Goal: Task Accomplishment & Management: Use online tool/utility

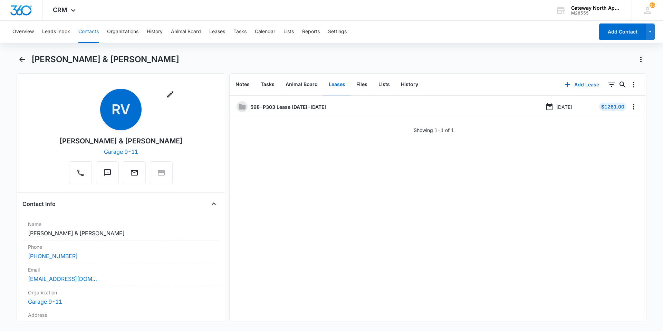
click at [84, 32] on button "Contacts" at bounding box center [88, 32] width 20 height 22
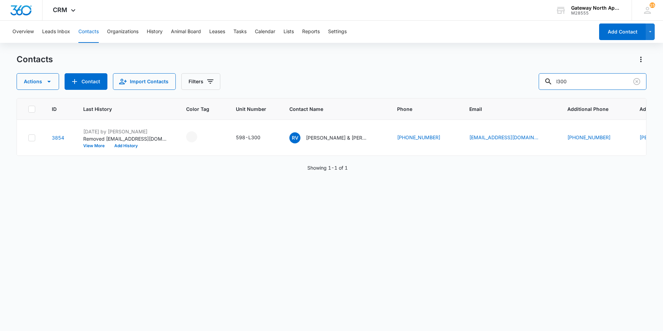
drag, startPoint x: 554, startPoint y: 84, endPoint x: 486, endPoint y: 86, distance: 68.0
click at [486, 86] on div "Actions Contact Import Contacts Filters l300" at bounding box center [332, 81] width 630 height 17
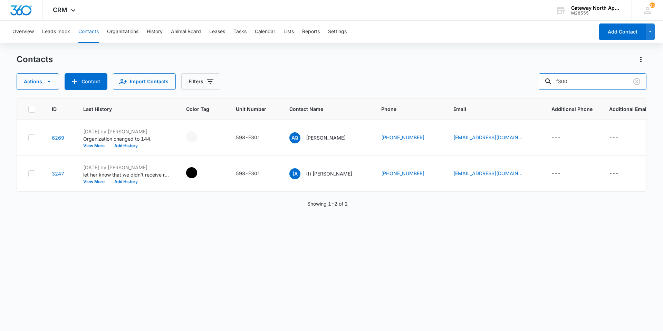
type input "f300"
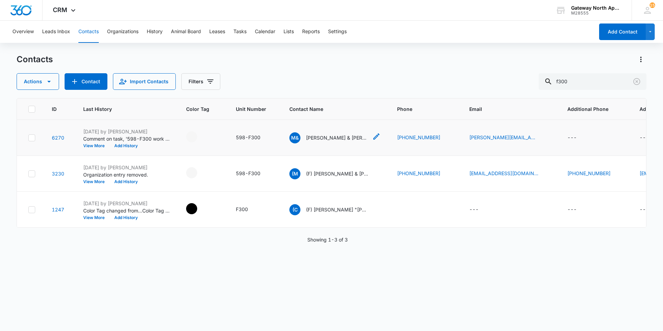
click at [340, 137] on p "[PERSON_NAME] & [PERSON_NAME]" at bounding box center [337, 137] width 62 height 7
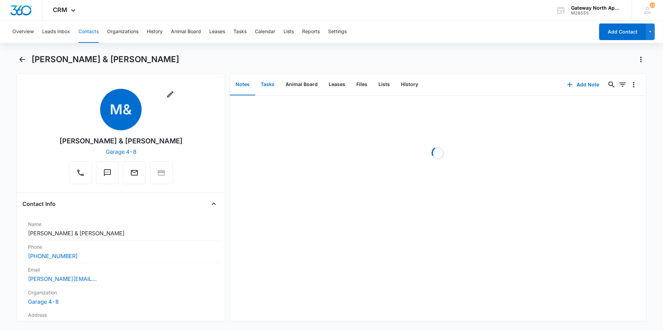
click at [273, 90] on button "Tasks" at bounding box center [267, 84] width 25 height 21
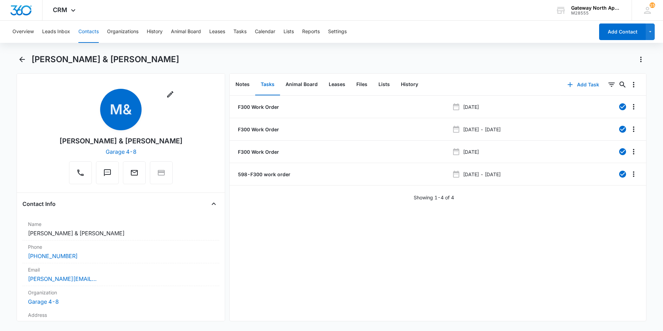
click at [575, 87] on button "Add Task" at bounding box center [583, 84] width 46 height 17
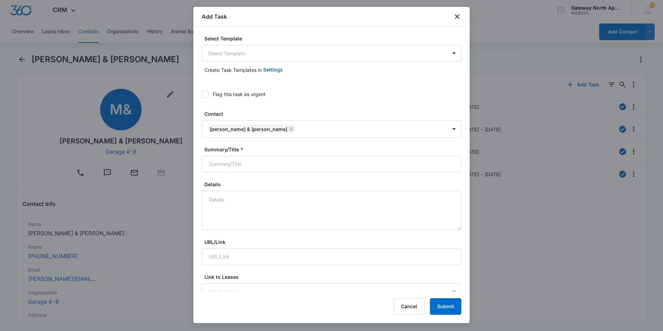
click at [280, 35] on div "Select Template Select Template Create Task Templates in Settings Flag this tas…" at bounding box center [331, 159] width 276 height 264
click at [278, 49] on body "CRM Apps Reputation Websites Forms CRM Email Social Content Ads Intelligence Fi…" at bounding box center [331, 165] width 663 height 331
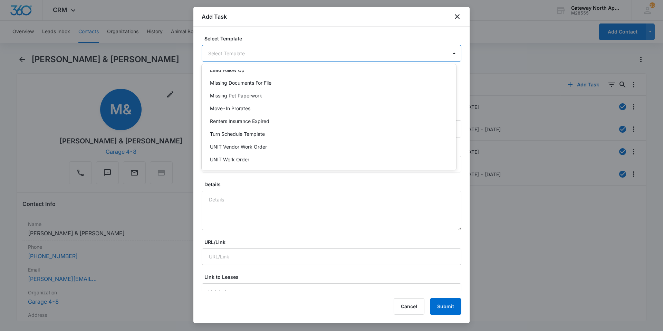
scroll to position [61, 0]
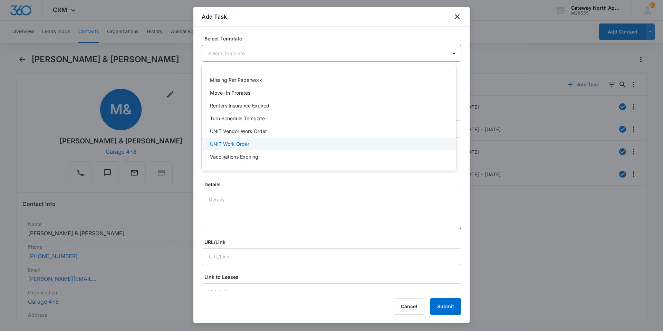
click at [283, 147] on div "UNIT Work Order" at bounding box center [328, 143] width 236 height 7
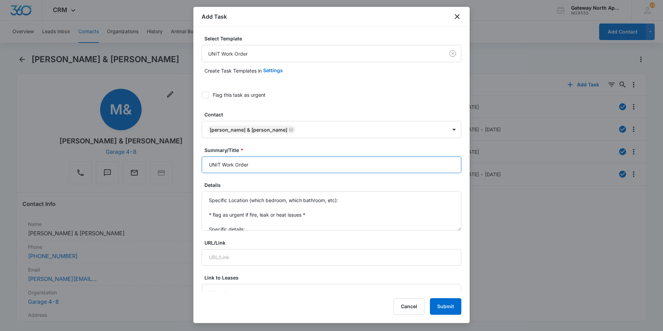
drag, startPoint x: 220, startPoint y: 164, endPoint x: 110, endPoint y: 144, distance: 111.6
click at [108, 154] on body "CRM Apps Reputation Websites Forms CRM Email Social Content Ads Intelligence Fi…" at bounding box center [331, 165] width 663 height 331
type input "F300: garage 4-8 Work Order"
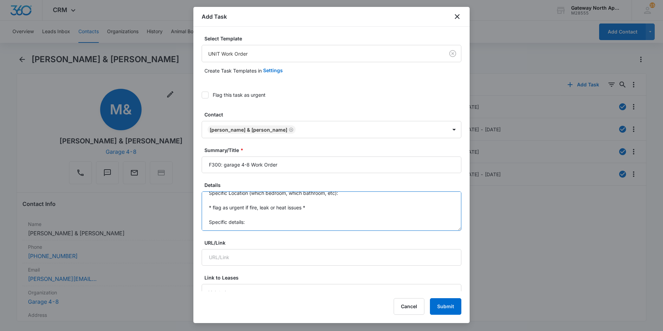
scroll to position [0, 0]
drag, startPoint x: 248, startPoint y: 229, endPoint x: 153, endPoint y: 100, distance: 160.1
click at [153, 100] on body "CRM Apps Reputation Websites Forms CRM Email Social Content Ads Intelligence Fi…" at bounding box center [331, 165] width 663 height 331
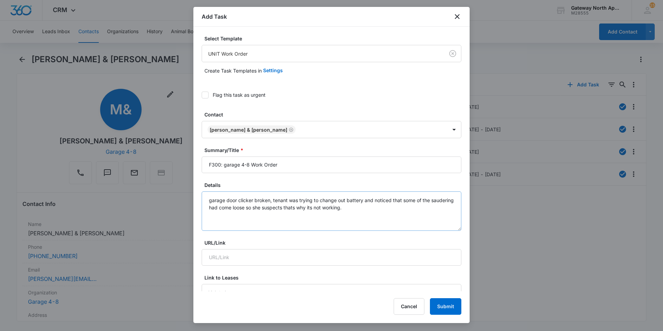
drag, startPoint x: 220, startPoint y: 210, endPoint x: 269, endPoint y: 229, distance: 52.6
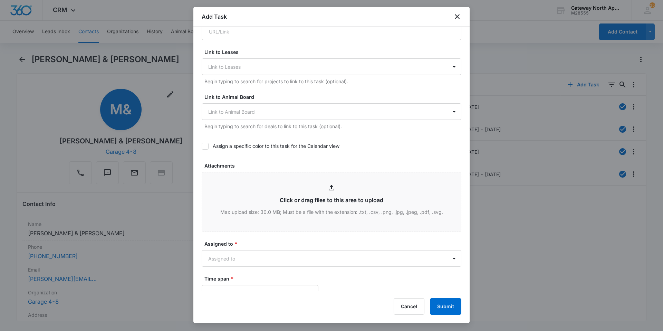
scroll to position [242, 0]
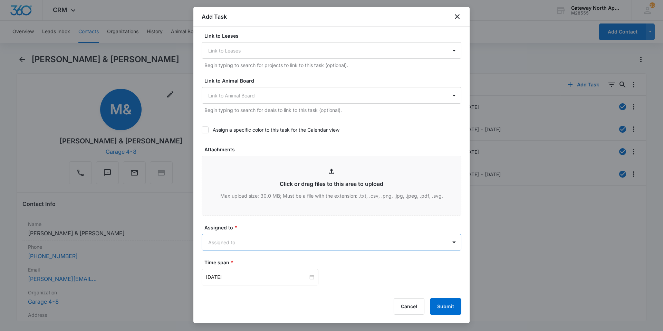
type textarea "garage door clicker broken, tenant was trying to change out battery and noticed…"
click at [311, 234] on body "CRM Apps Reputation Websites Forms CRM Email Social Content Ads Intelligence Fi…" at bounding box center [331, 165] width 663 height 331
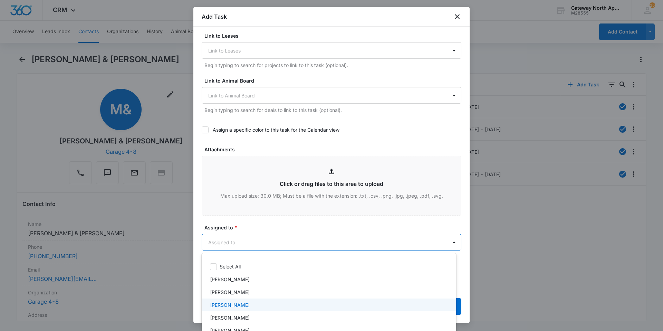
click at [290, 305] on div "[PERSON_NAME]" at bounding box center [328, 304] width 236 height 7
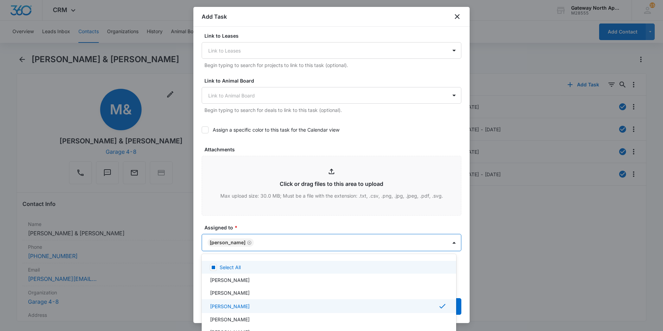
click at [311, 221] on div at bounding box center [331, 165] width 663 height 331
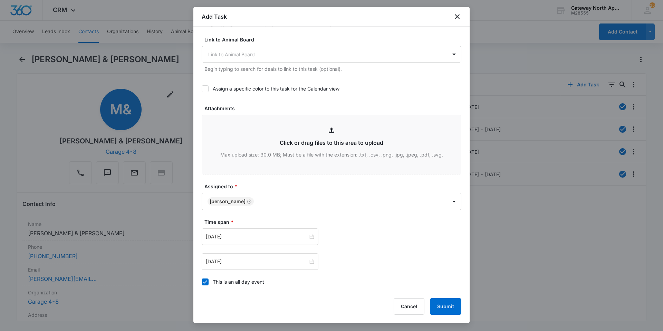
scroll to position [345, 0]
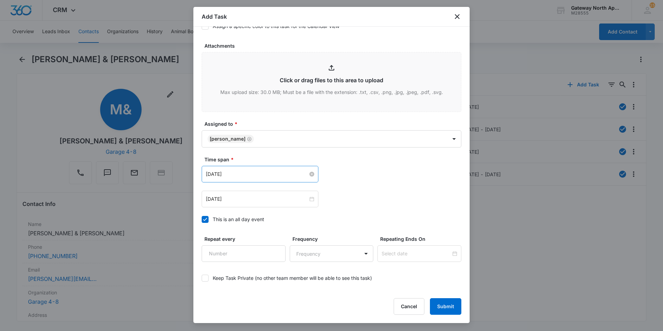
click at [308, 176] on div "[DATE]" at bounding box center [260, 174] width 108 height 8
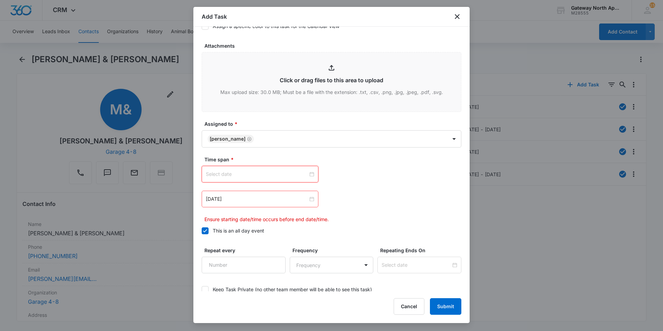
click at [308, 174] on div at bounding box center [260, 174] width 108 height 8
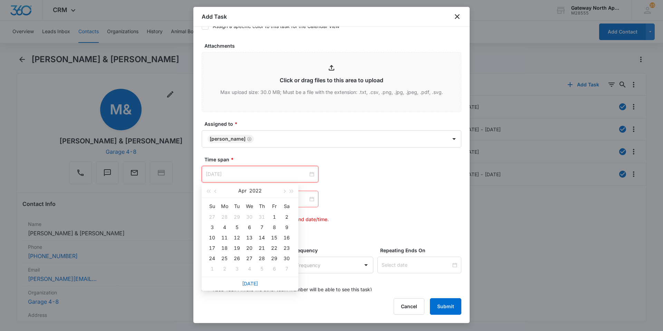
type input "[DATE]"
click at [255, 282] on link "[DATE]" at bounding box center [250, 283] width 16 height 6
type input "[DATE]"
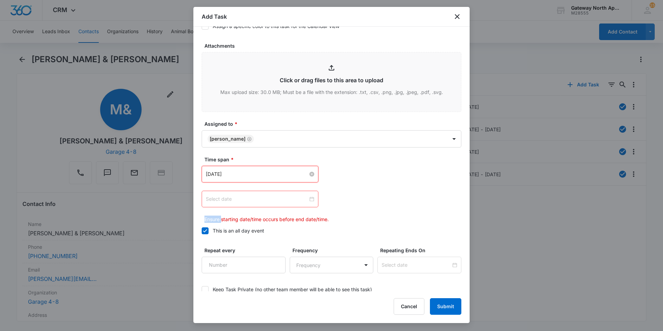
click at [311, 198] on div at bounding box center [260, 199] width 108 height 8
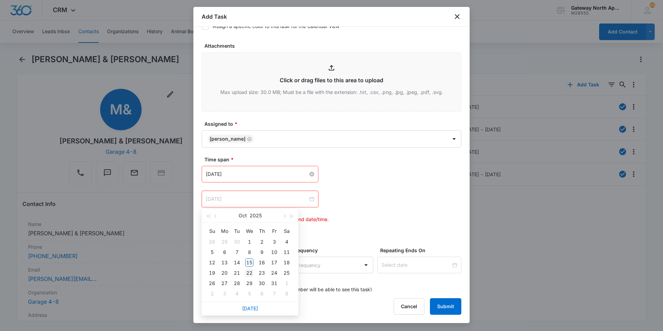
type input "[DATE]"
click at [251, 269] on div "22" at bounding box center [249, 273] width 8 height 8
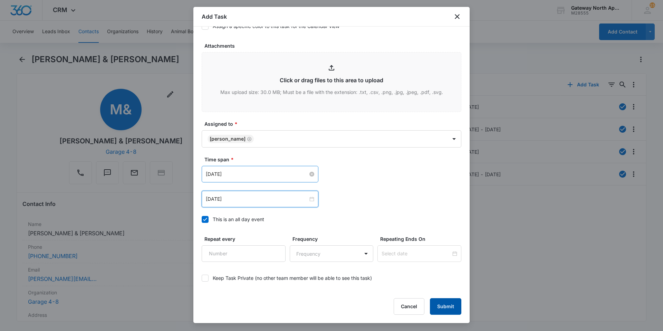
click at [448, 307] on button "Submit" at bounding box center [445, 306] width 31 height 17
